Goal: Navigation & Orientation: Find specific page/section

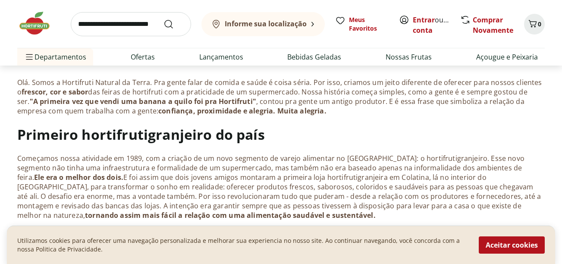
scroll to position [131, 0]
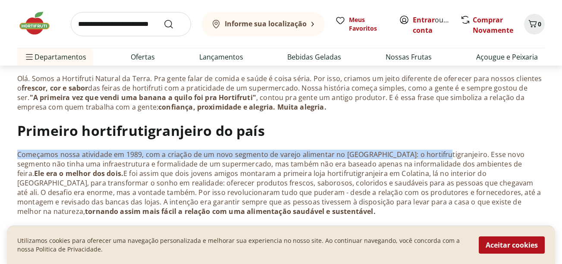
drag, startPoint x: 17, startPoint y: 156, endPoint x: 431, endPoint y: 148, distance: 413.8
copy p "Começamos nossa atividade em 1989, com a criação de um novo segmento de varejo …"
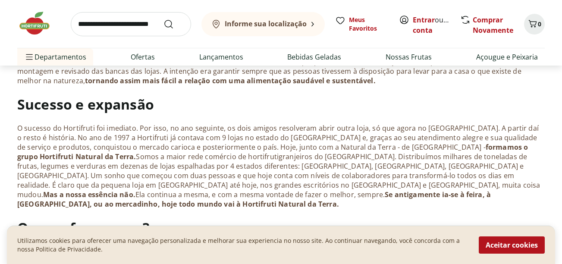
scroll to position [266, 0]
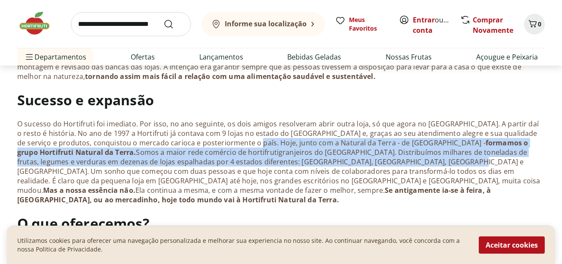
drag, startPoint x: 240, startPoint y: 142, endPoint x: 322, endPoint y: 164, distance: 84.9
click at [322, 164] on p "O sucesso do Hortifruti foi imediato. Por isso, no ano seguinte, os dois amigos…" at bounding box center [281, 161] width 528 height 85
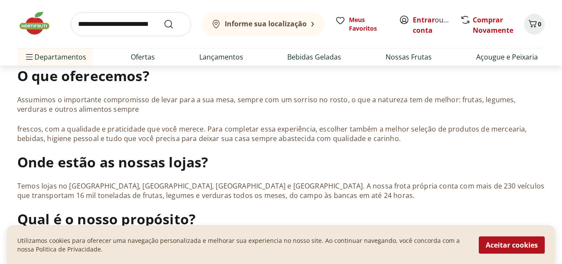
scroll to position [417, 0]
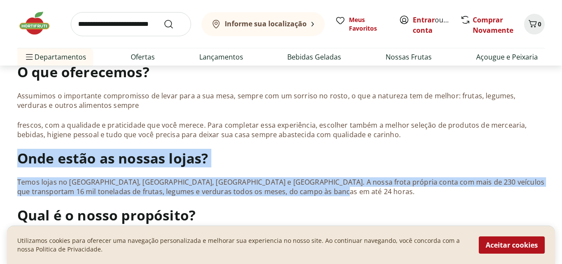
drag, startPoint x: 19, startPoint y: 151, endPoint x: 316, endPoint y: 182, distance: 299.0
click at [316, 182] on div "Institucional Quem somos? O que fazemos? A que viemos? Aqui você descobre tudo …" at bounding box center [281, 110] width 528 height 835
click at [30, 167] on div "Institucional Quem somos? O que fazemos? A que viemos? Aqui você descobre tudo …" at bounding box center [281, 110] width 528 height 835
drag, startPoint x: 20, startPoint y: 148, endPoint x: 296, endPoint y: 184, distance: 277.5
click at [296, 184] on div "Institucional Quem somos? O que fazemos? A que viemos? Aqui você descobre tudo …" at bounding box center [281, 110] width 528 height 835
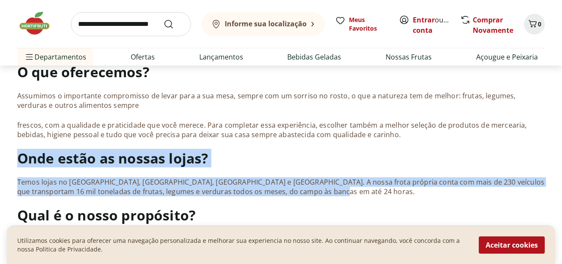
copy div "Onde estão as nossas lojas? Temos lojas no [GEOGRAPHIC_DATA], [GEOGRAPHIC_DATA]…"
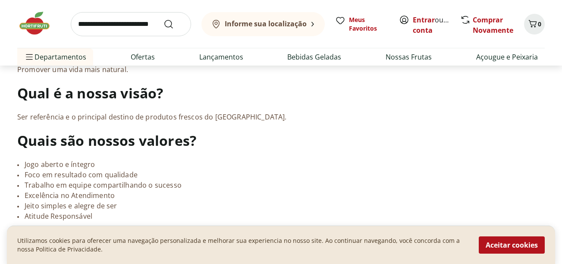
scroll to position [646, 0]
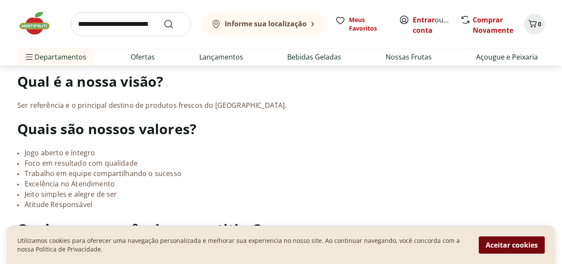
click at [525, 250] on button "Aceitar cookies" at bounding box center [512, 244] width 66 height 17
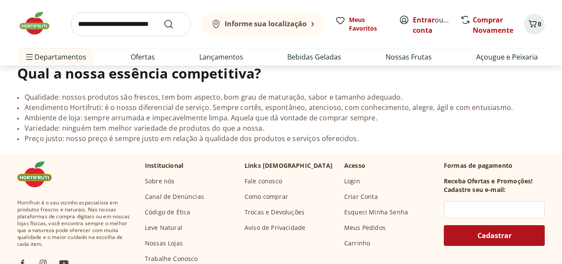
scroll to position [811, 0]
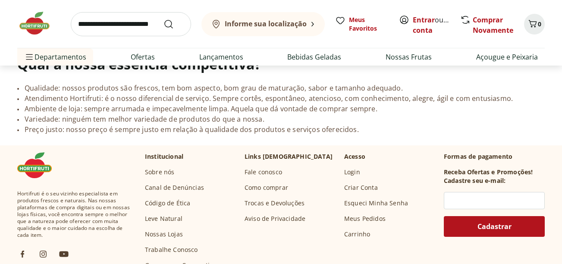
click at [169, 230] on link "Nossas Lojas" at bounding box center [164, 234] width 38 height 9
